Goal: Task Accomplishment & Management: Use online tool/utility

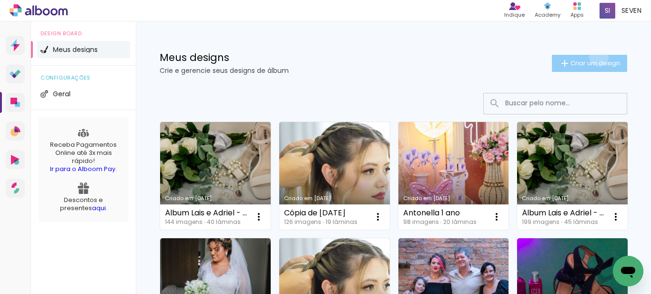
click at [590, 57] on paper-button "Criar um design" at bounding box center [589, 63] width 75 height 17
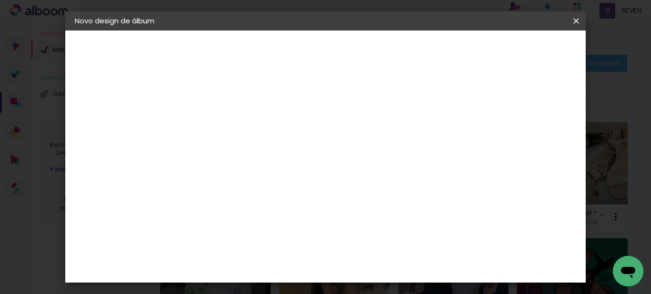
click at [231, 126] on input at bounding box center [231, 128] width 0 height 15
type input "Gabi 15 anos"
type paper-input "Gabi 15 anos"
click at [328, 50] on paper-button "Avançar" at bounding box center [305, 50] width 47 height 16
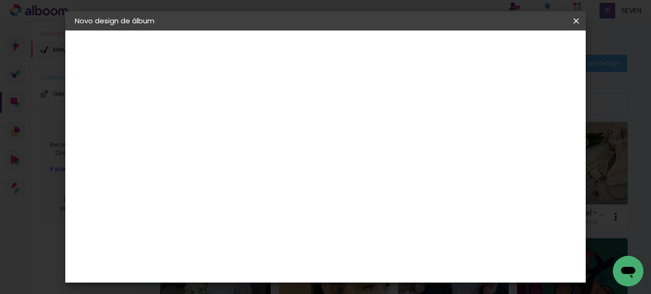
click at [227, 250] on paper-item "Go image" at bounding box center [255, 262] width 103 height 25
click at [409, 45] on paper-button "Avançar" at bounding box center [385, 50] width 47 height 16
click at [268, 159] on input "text" at bounding box center [249, 166] width 37 height 15
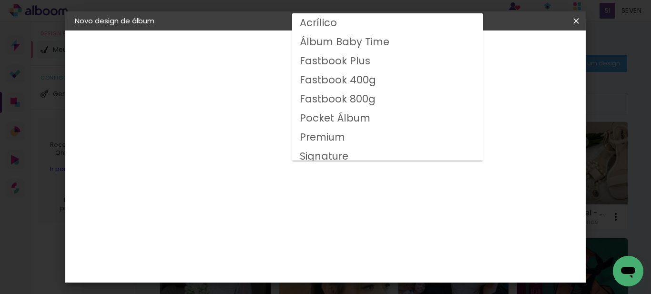
click at [0, 0] on slot "Premium" at bounding box center [0, 0] width 0 height 0
type input "Premium"
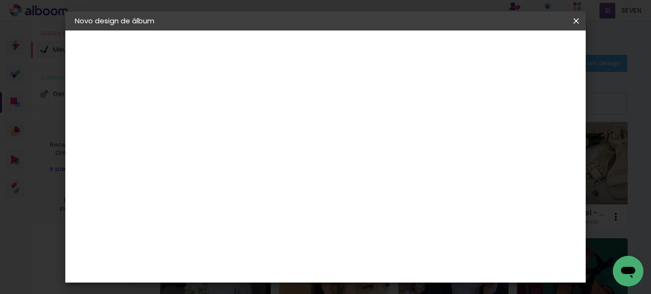
scroll to position [95, 0]
click at [295, 156] on span "30 × 25" at bounding box center [273, 168] width 44 height 25
click at [295, 189] on span "30 × 30" at bounding box center [273, 204] width 44 height 31
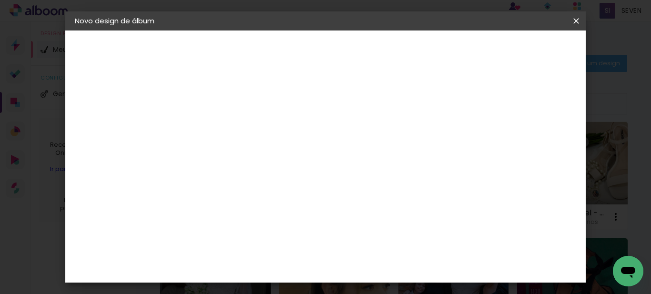
click at [0, 0] on slot "Avançar" at bounding box center [0, 0] width 0 height 0
click at [330, 103] on div at bounding box center [325, 103] width 9 height 9
type paper-checkbox "on"
click at [384, 52] on span "Iniciar design" at bounding box center [373, 53] width 22 height 13
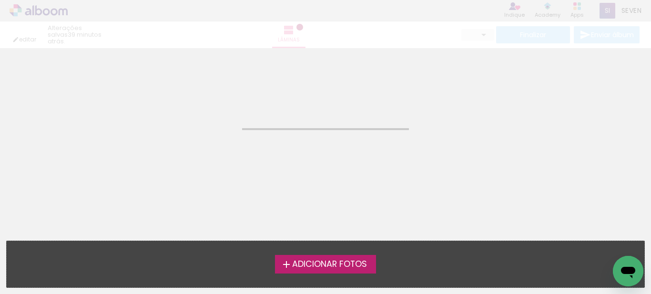
click at [319, 263] on span "Adicionar Fotos" at bounding box center [329, 264] width 75 height 9
click at [0, 0] on input "file" at bounding box center [0, 0] width 0 height 0
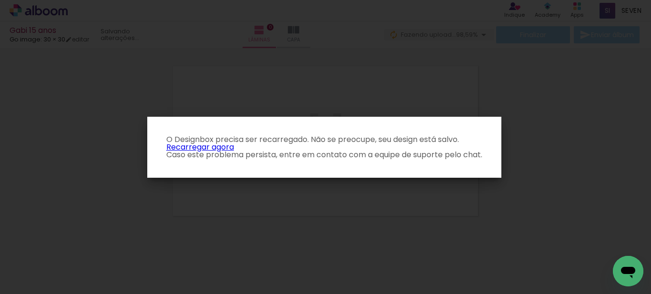
click at [182, 148] on link "Recarregar agora" at bounding box center [200, 147] width 68 height 11
